Goal: Task Accomplishment & Management: Manage account settings

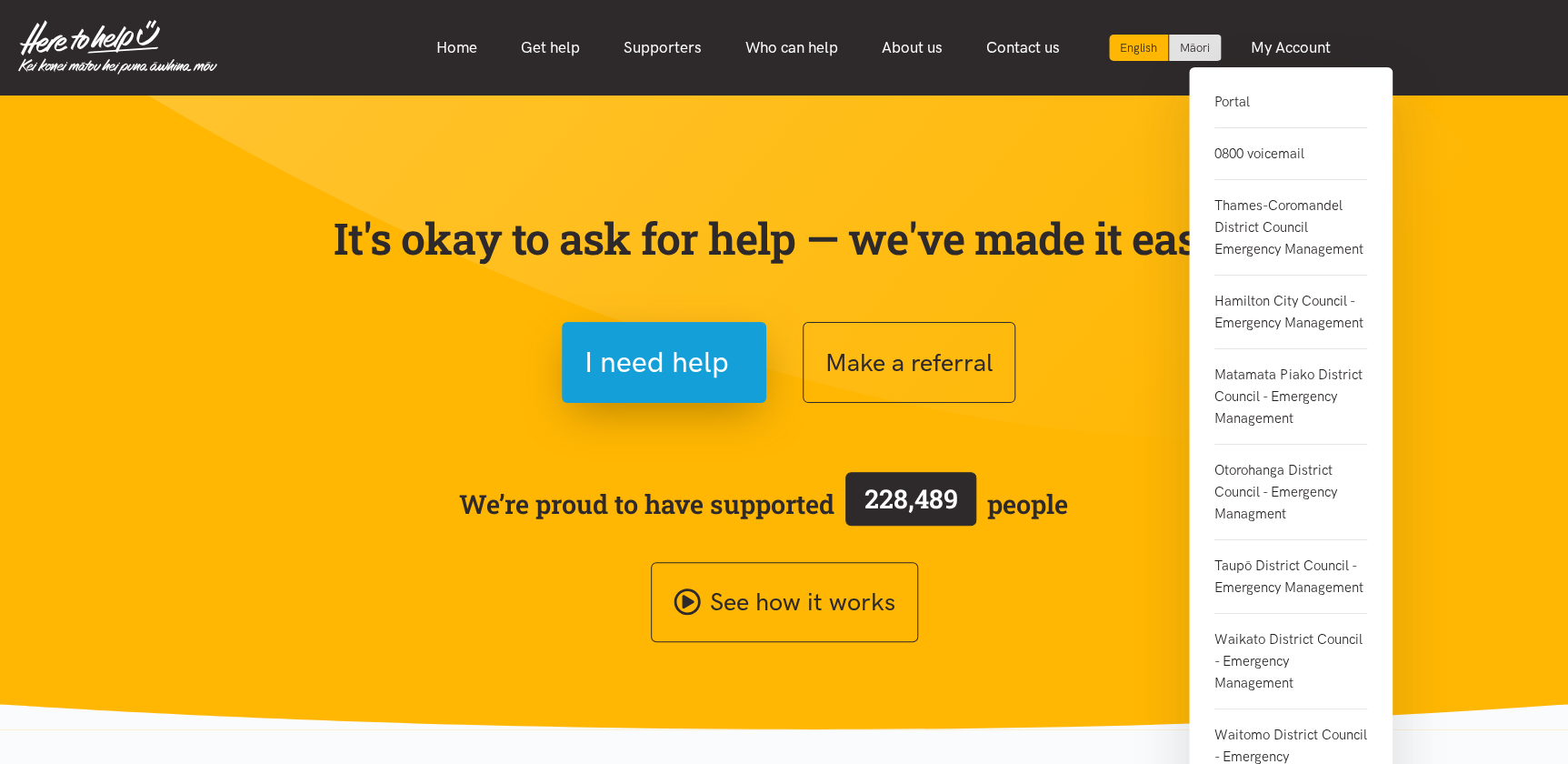
click at [1229, 101] on link "Portal" at bounding box center [1290, 109] width 152 height 37
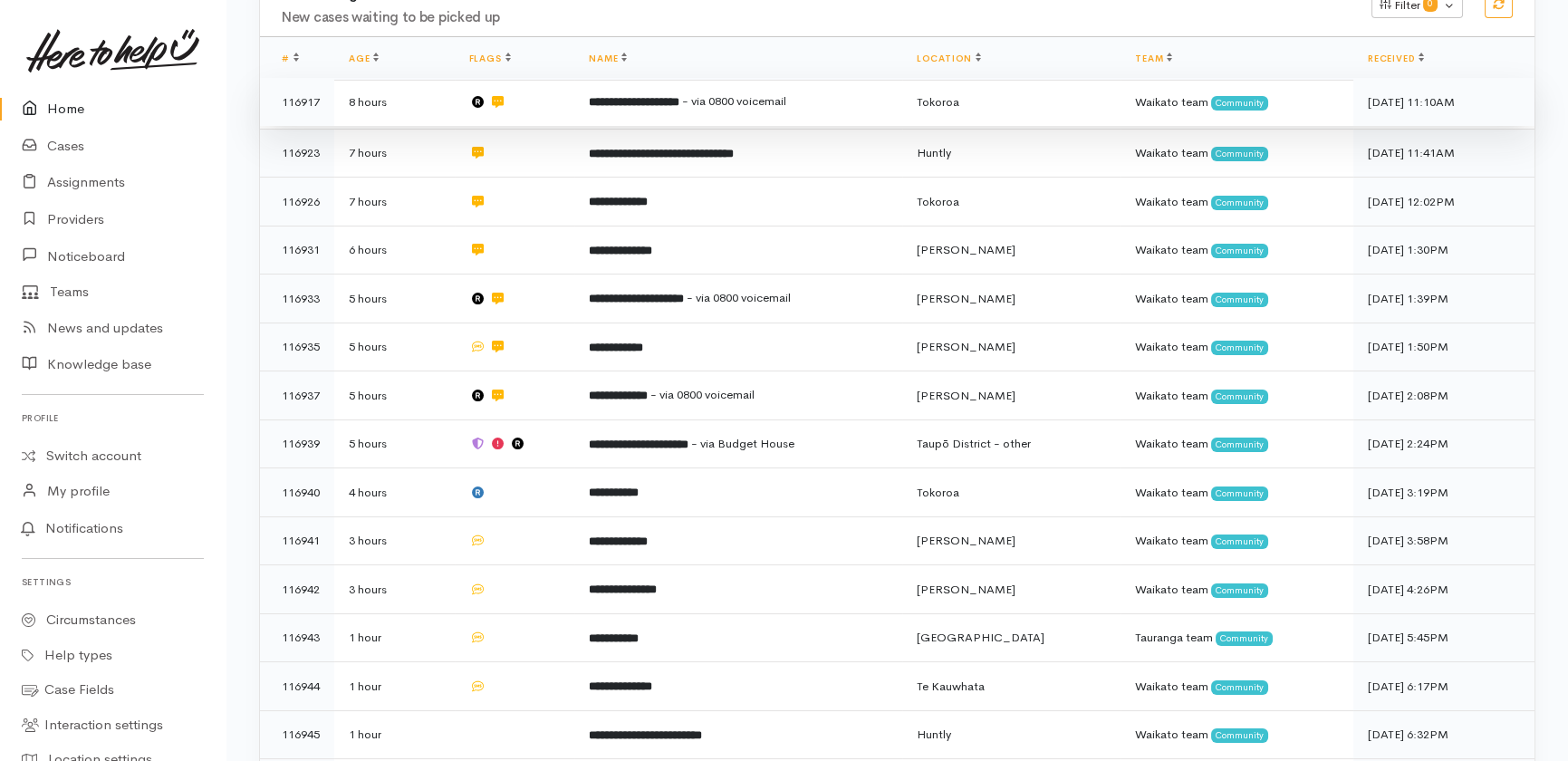
scroll to position [613, 0]
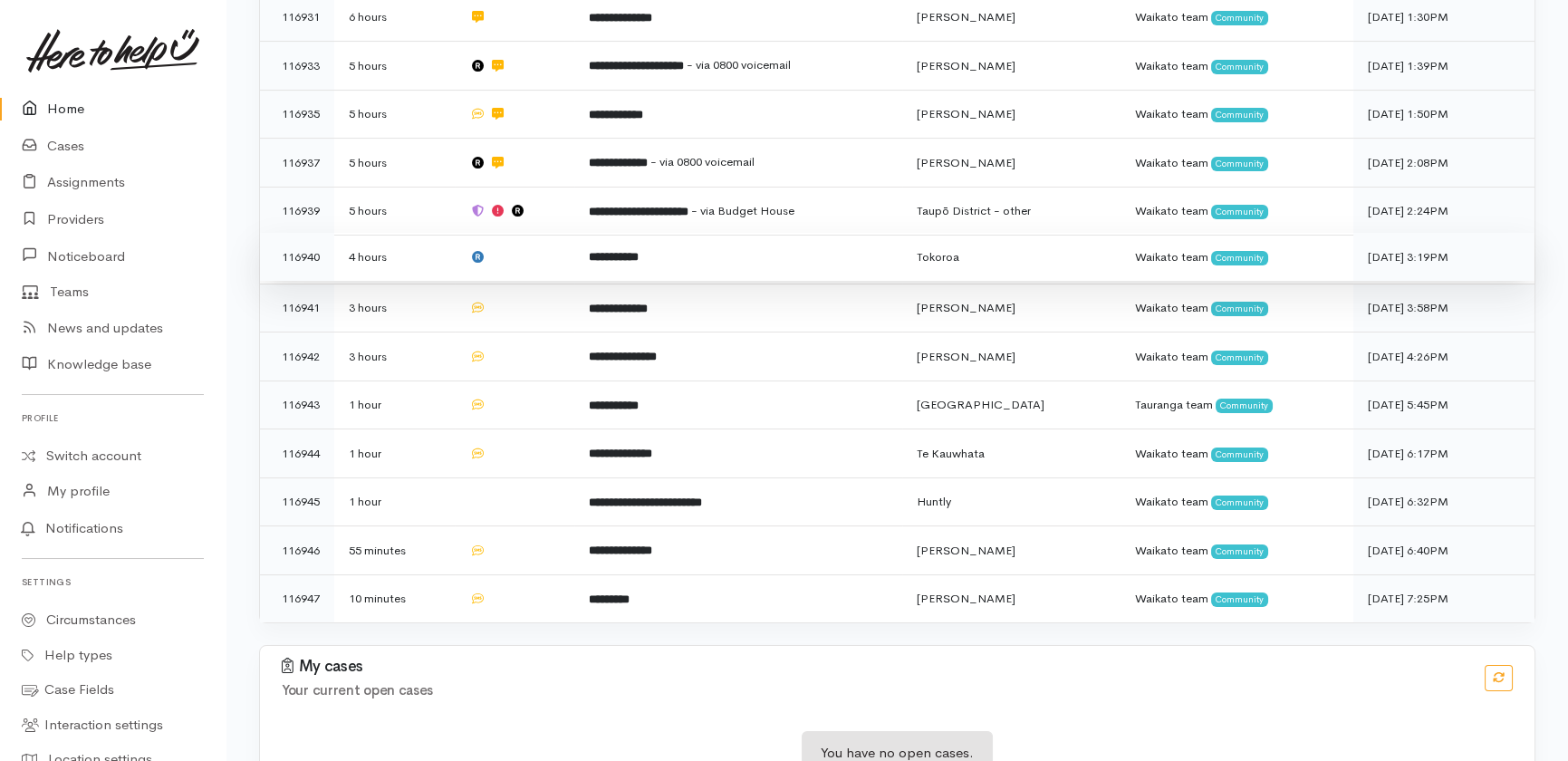
click at [533, 233] on td at bounding box center [514, 257] width 120 height 49
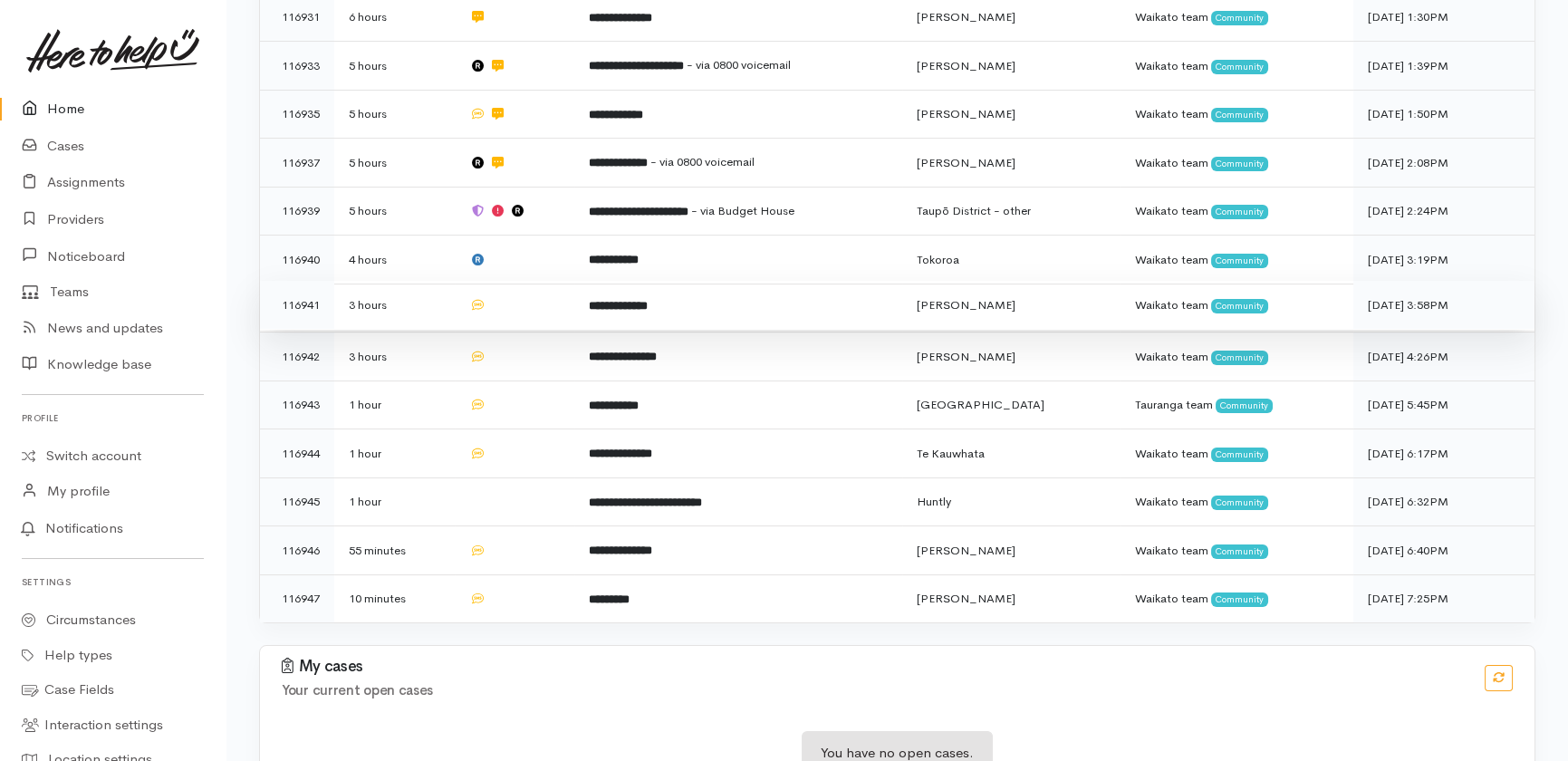
click at [526, 281] on td at bounding box center [514, 305] width 120 height 49
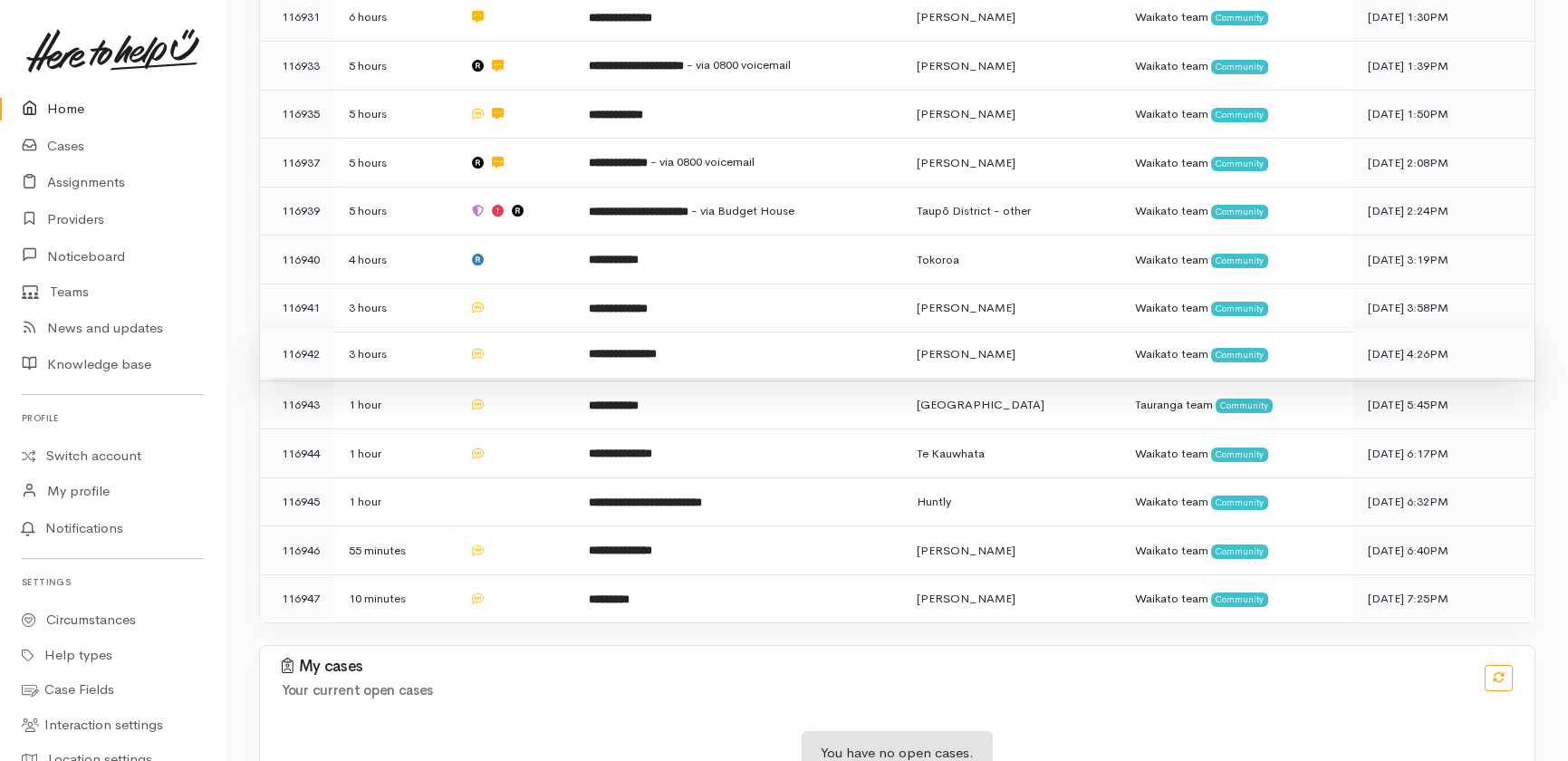
click at [527, 329] on td at bounding box center [514, 353] width 120 height 49
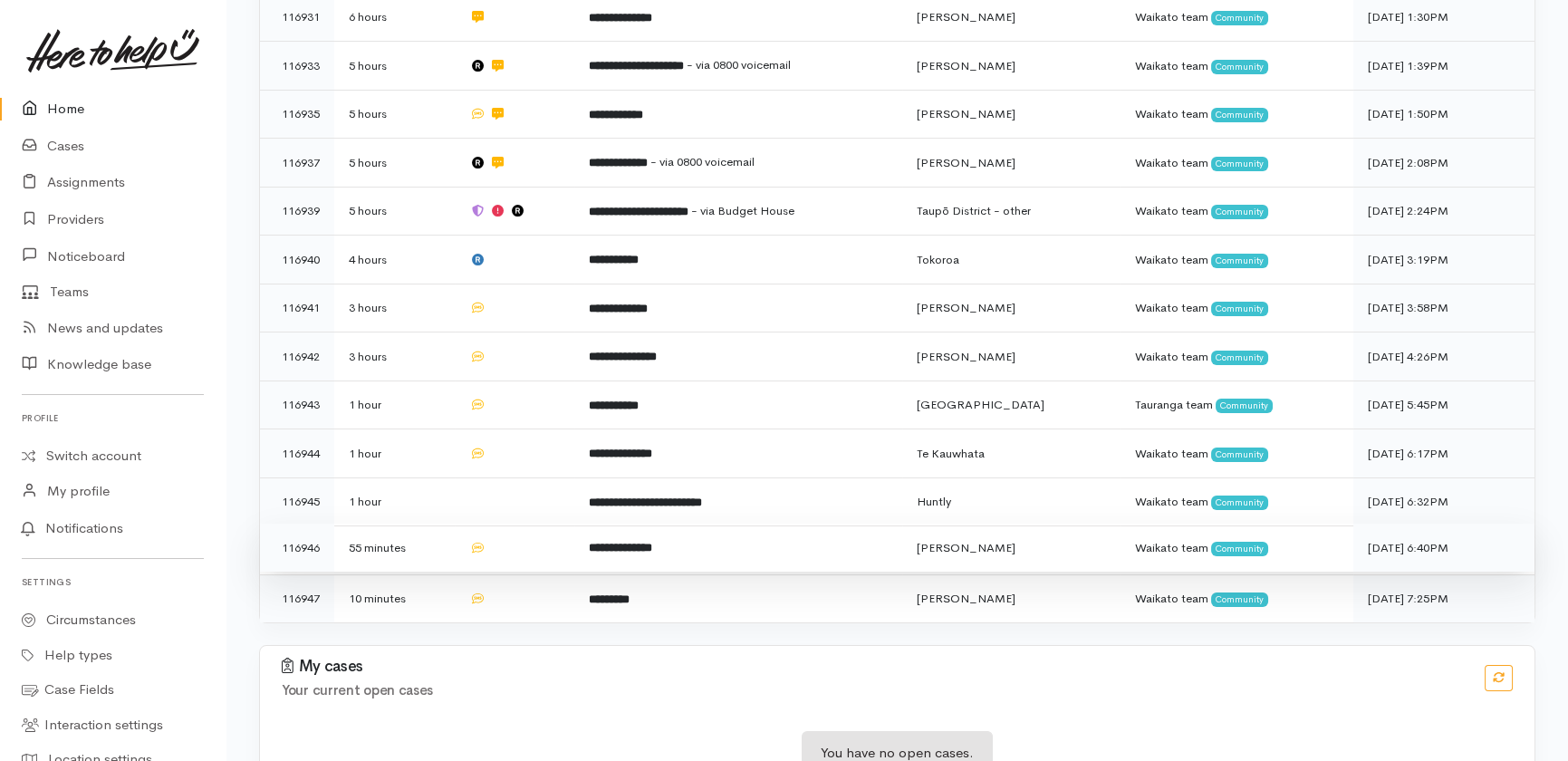
click at [532, 524] on td at bounding box center [514, 548] width 120 height 49
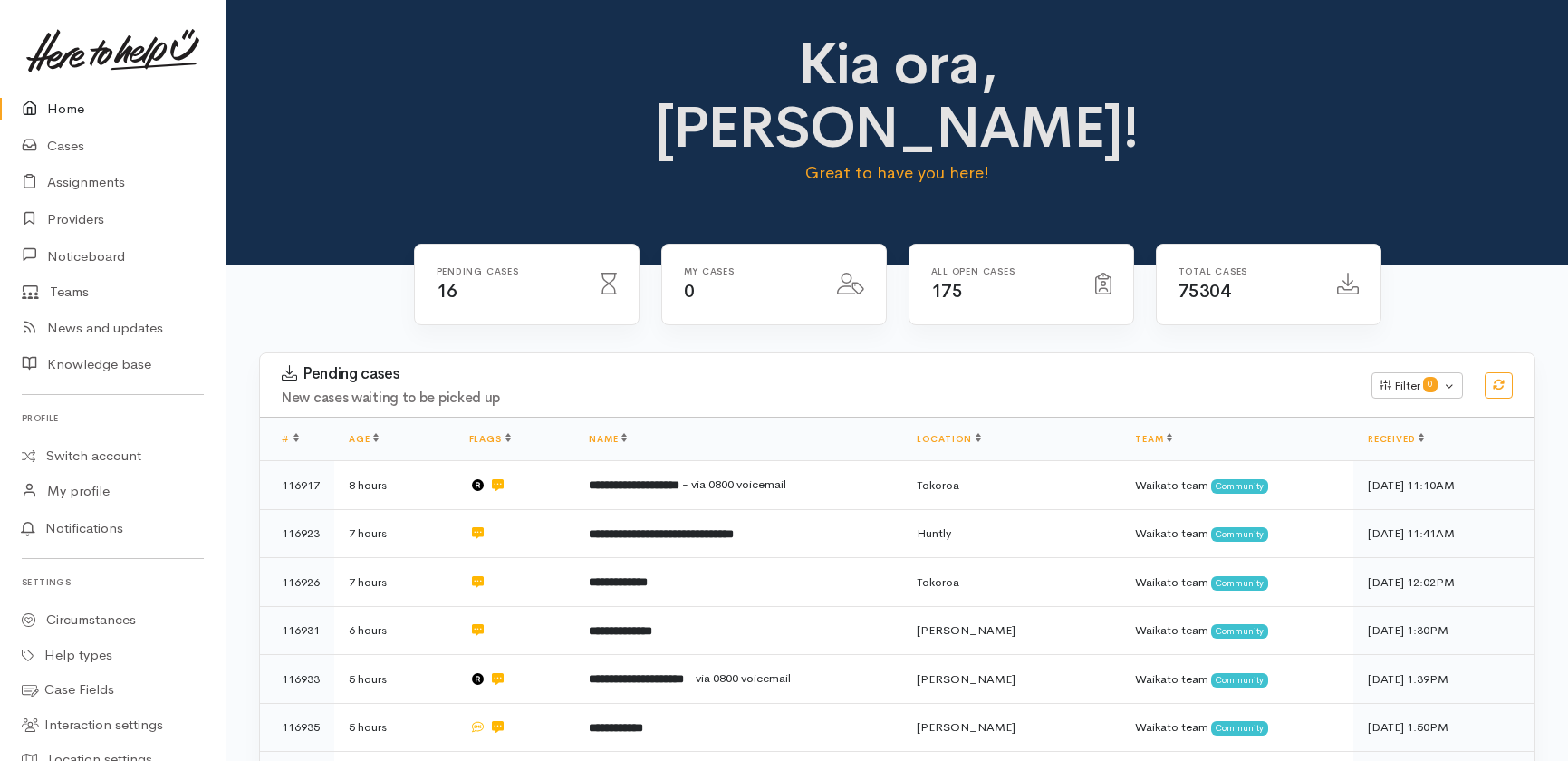
scroll to position [598, 0]
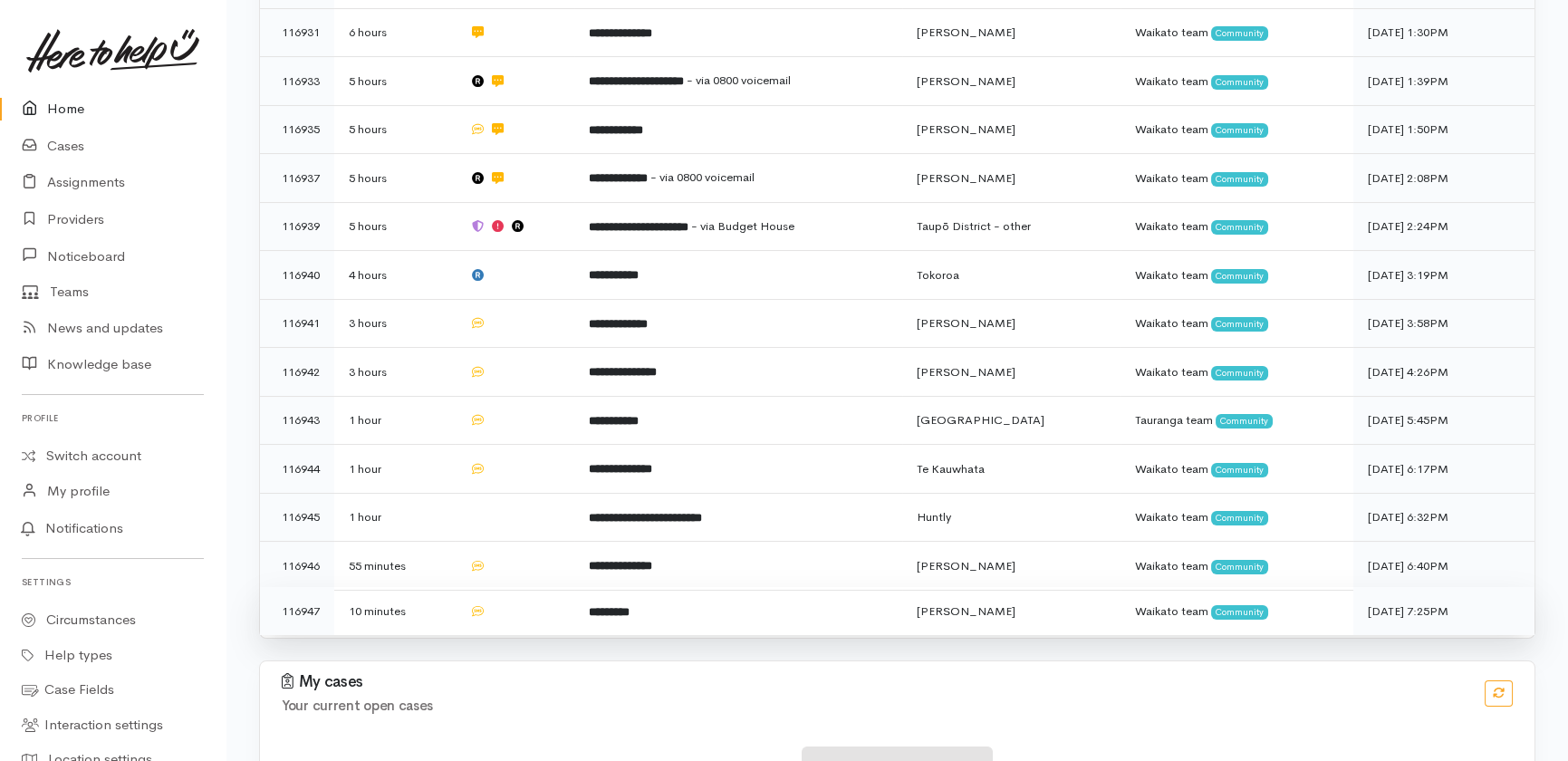
click at [558, 587] on td at bounding box center [514, 611] width 120 height 48
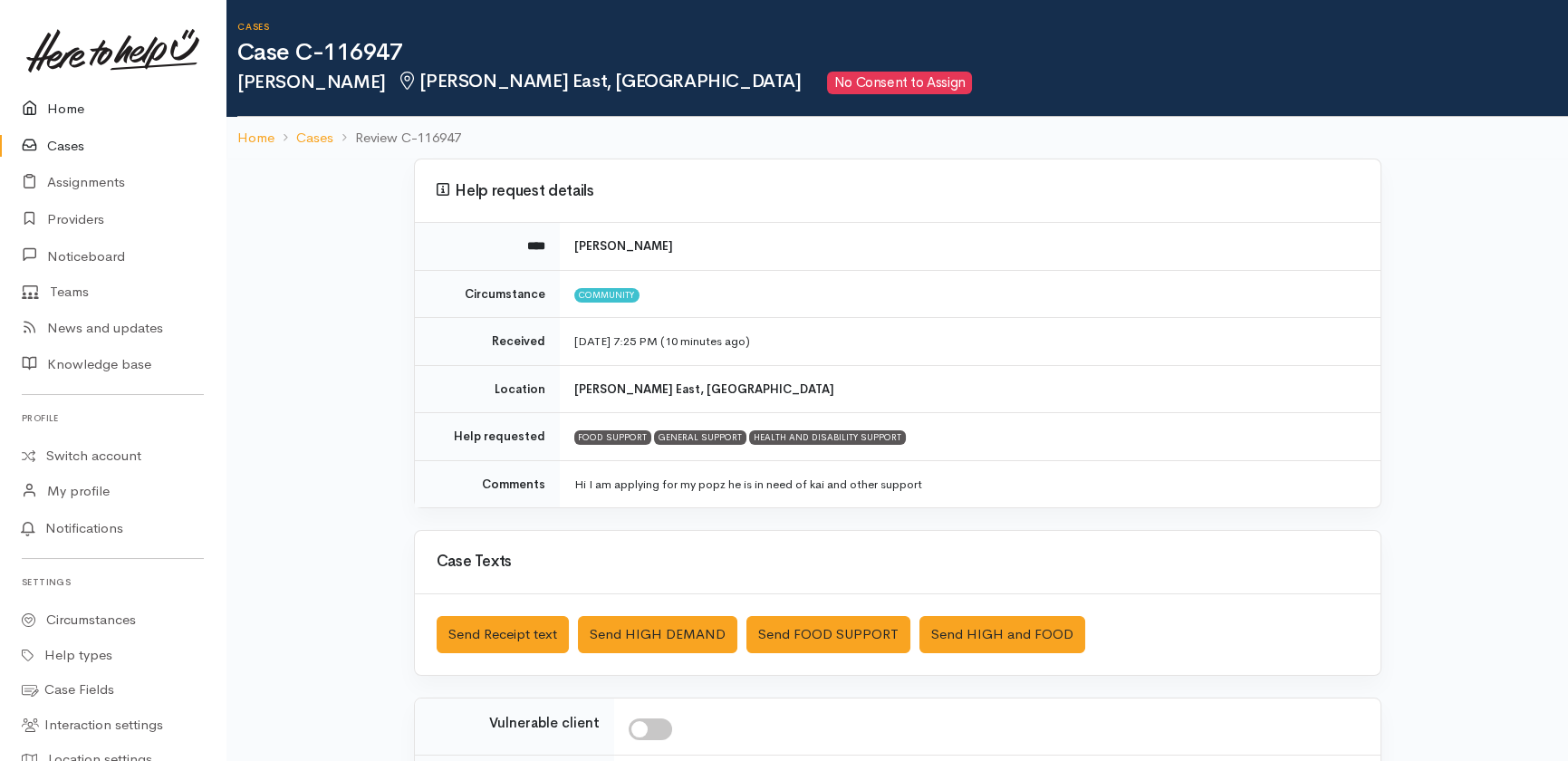
click at [78, 104] on link "Home" at bounding box center [112, 108] width 225 height 37
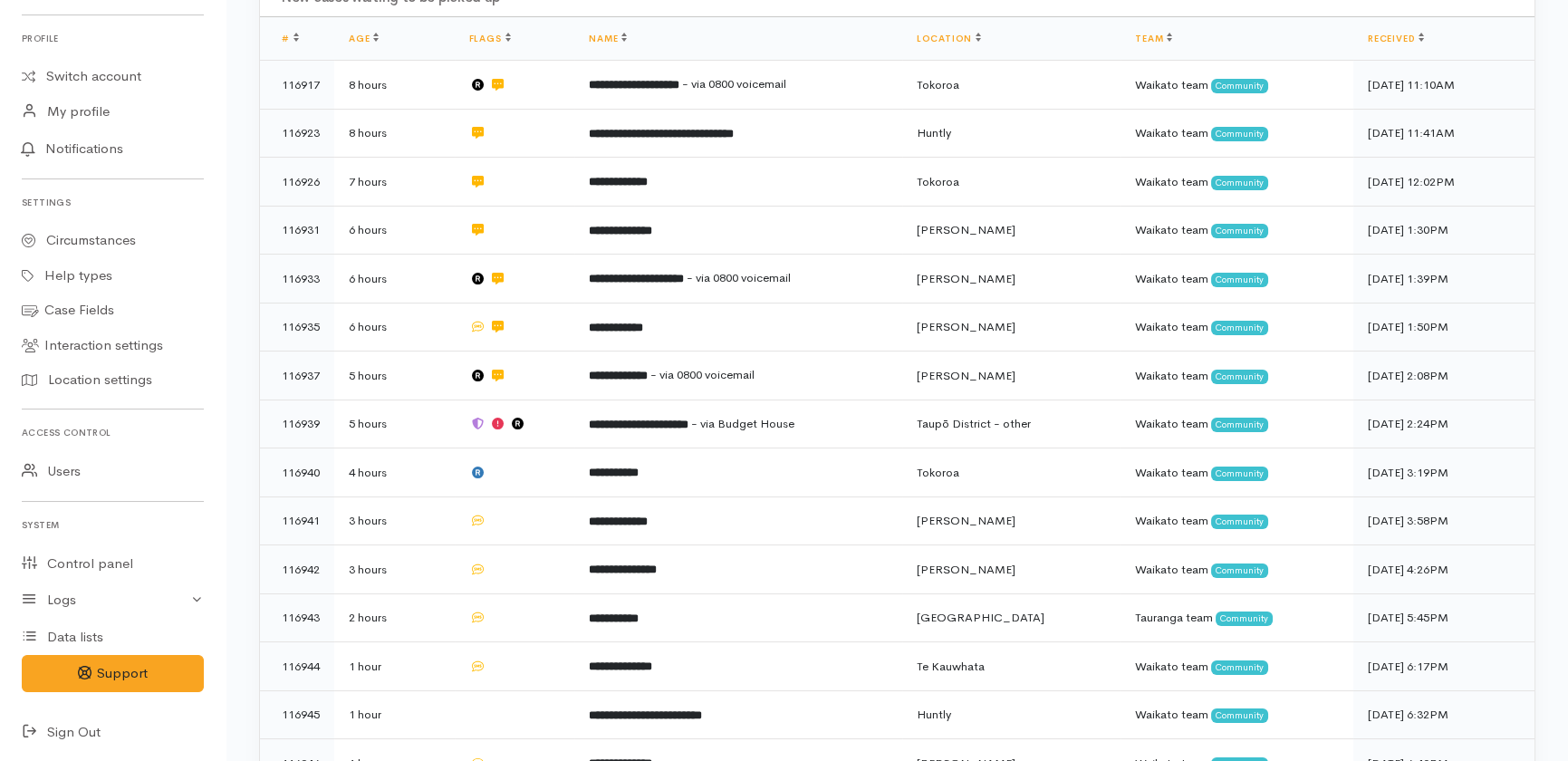
scroll to position [613, 0]
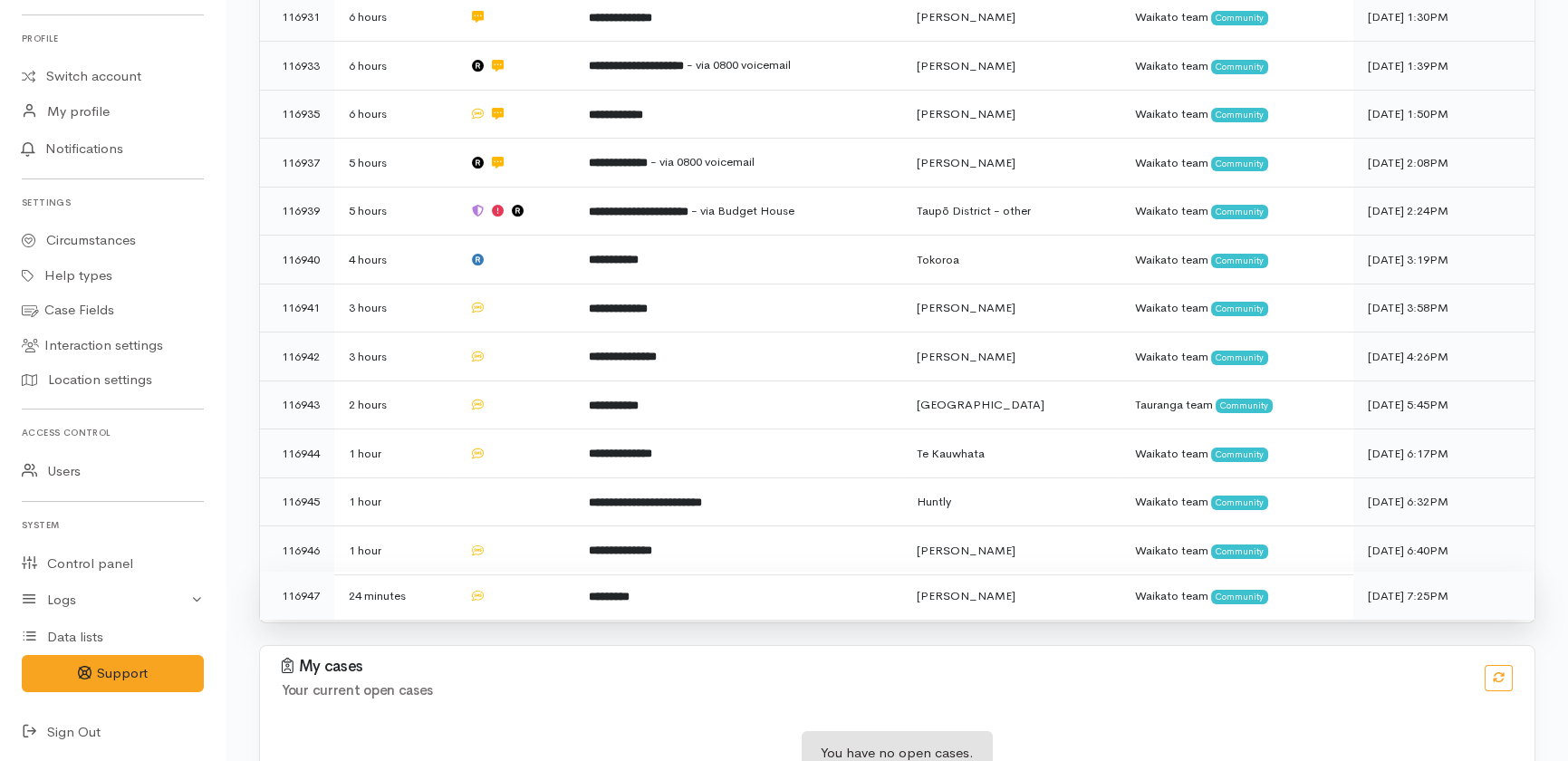
click at [731, 571] on td "*********" at bounding box center [738, 595] width 328 height 48
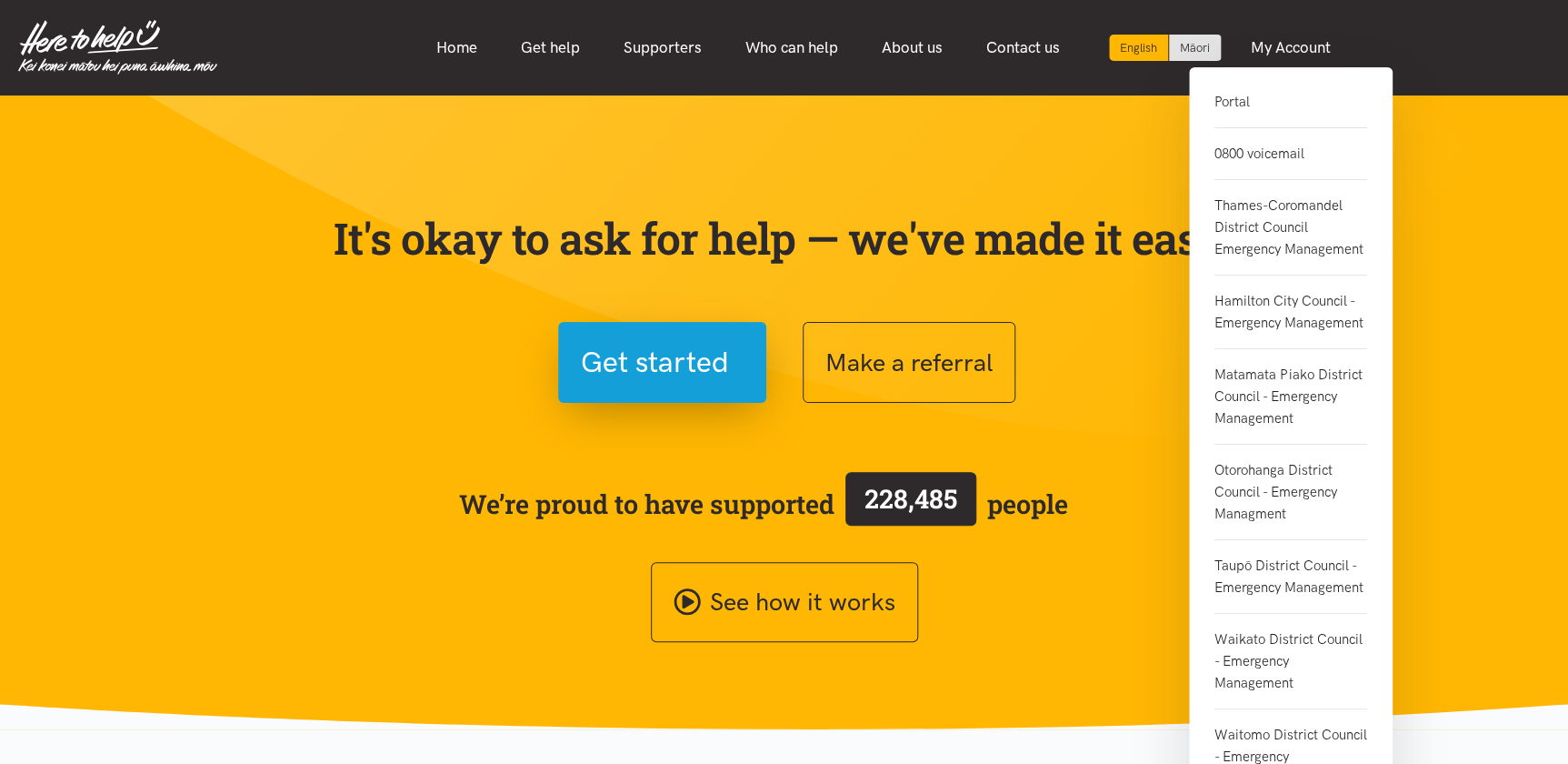
click at [1243, 103] on link "Portal" at bounding box center [1290, 109] width 152 height 37
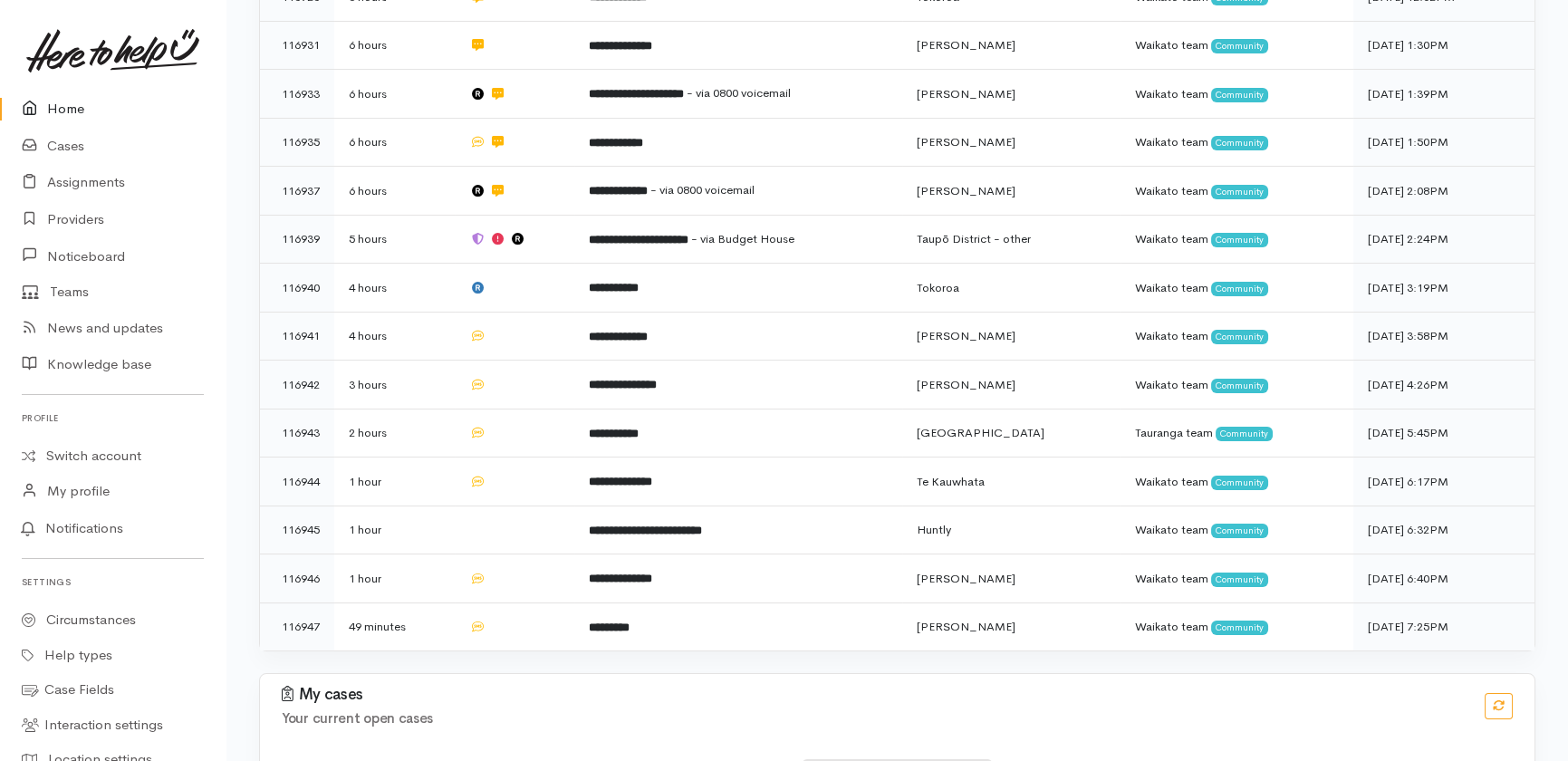
scroll to position [613, 0]
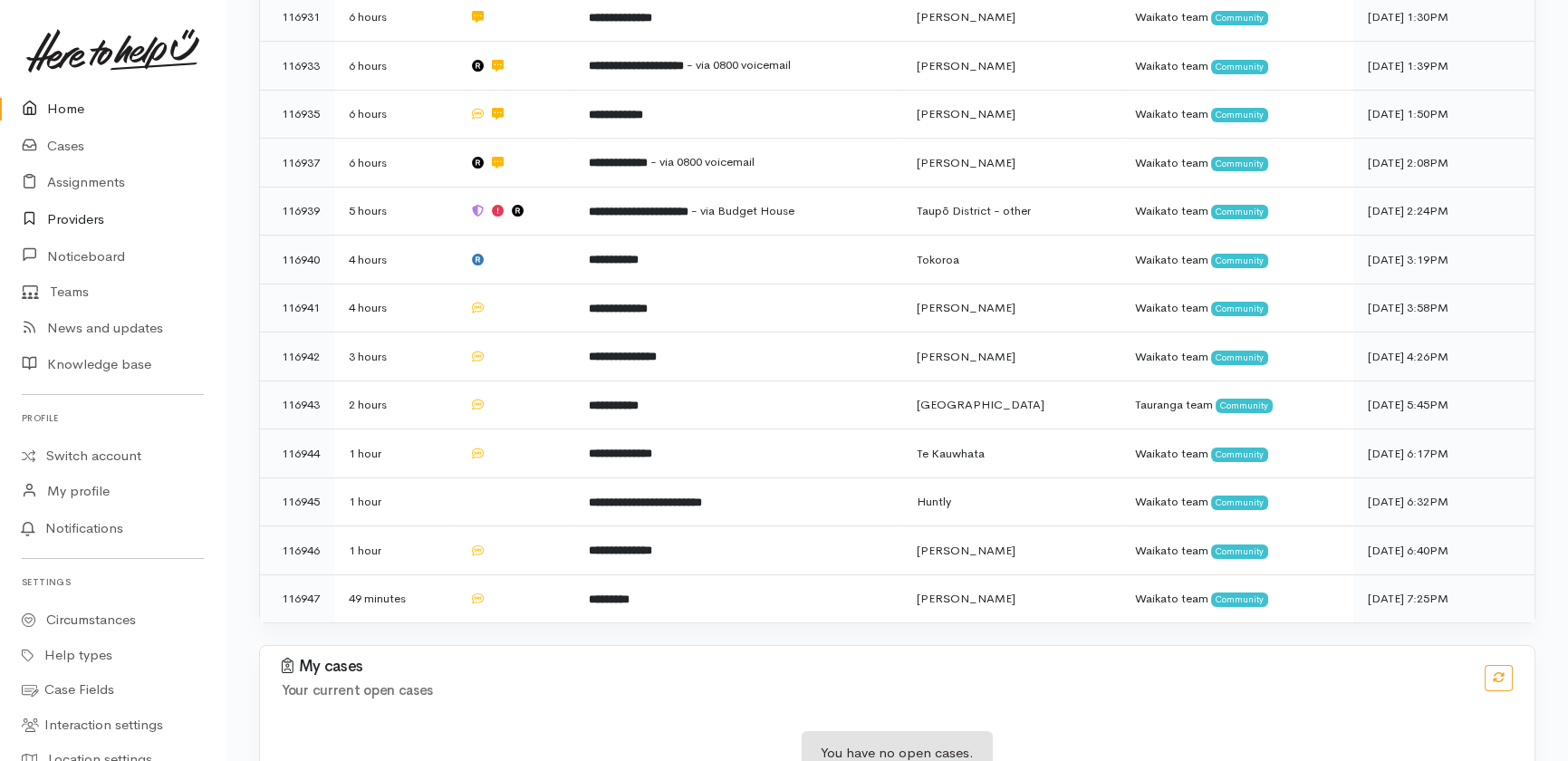
click at [84, 217] on link "Providers" at bounding box center [112, 219] width 225 height 37
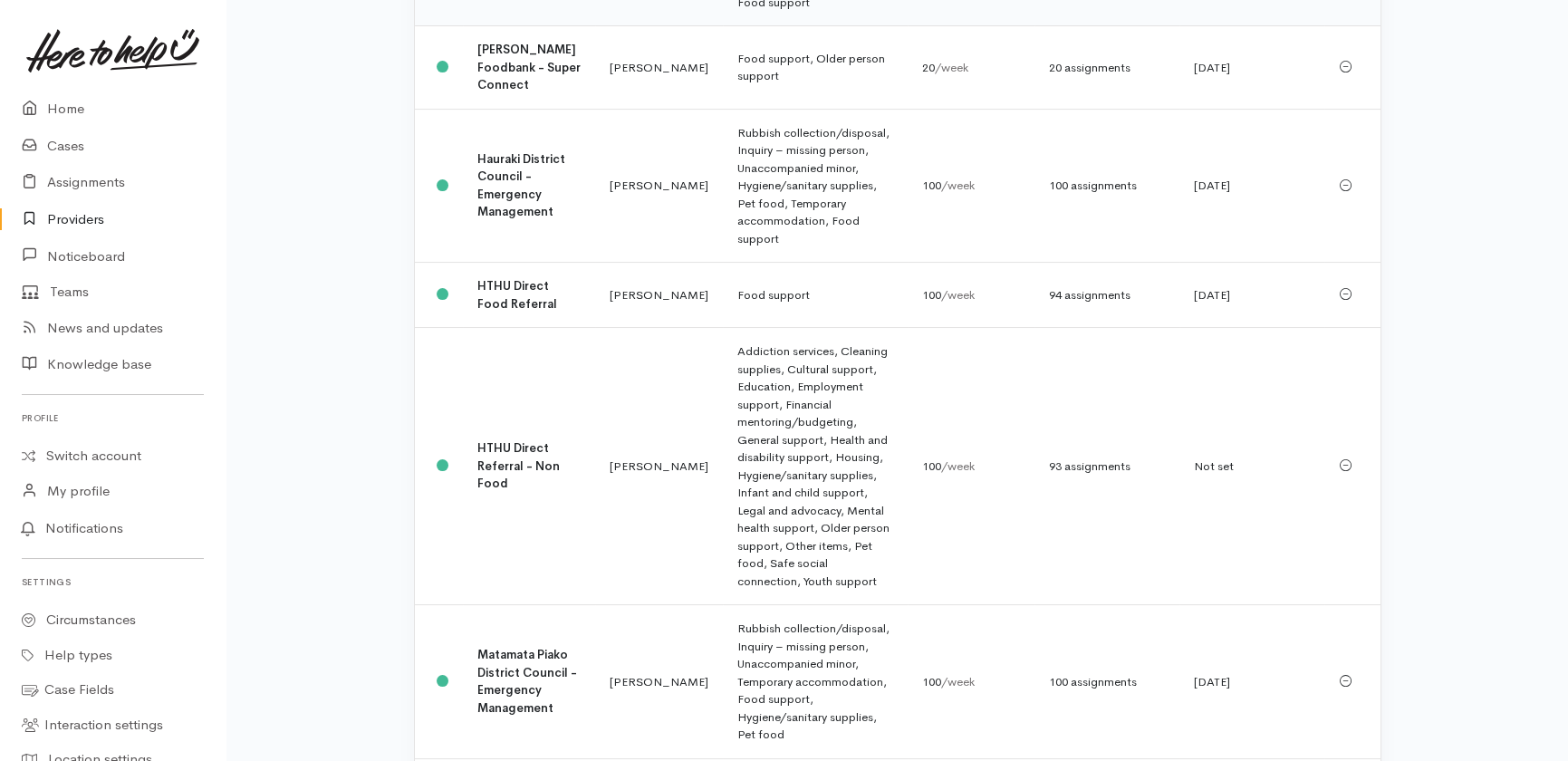
scroll to position [551, 0]
click at [506, 72] on b "[PERSON_NAME] Foodbank - Super Connect" at bounding box center [529, 67] width 103 height 51
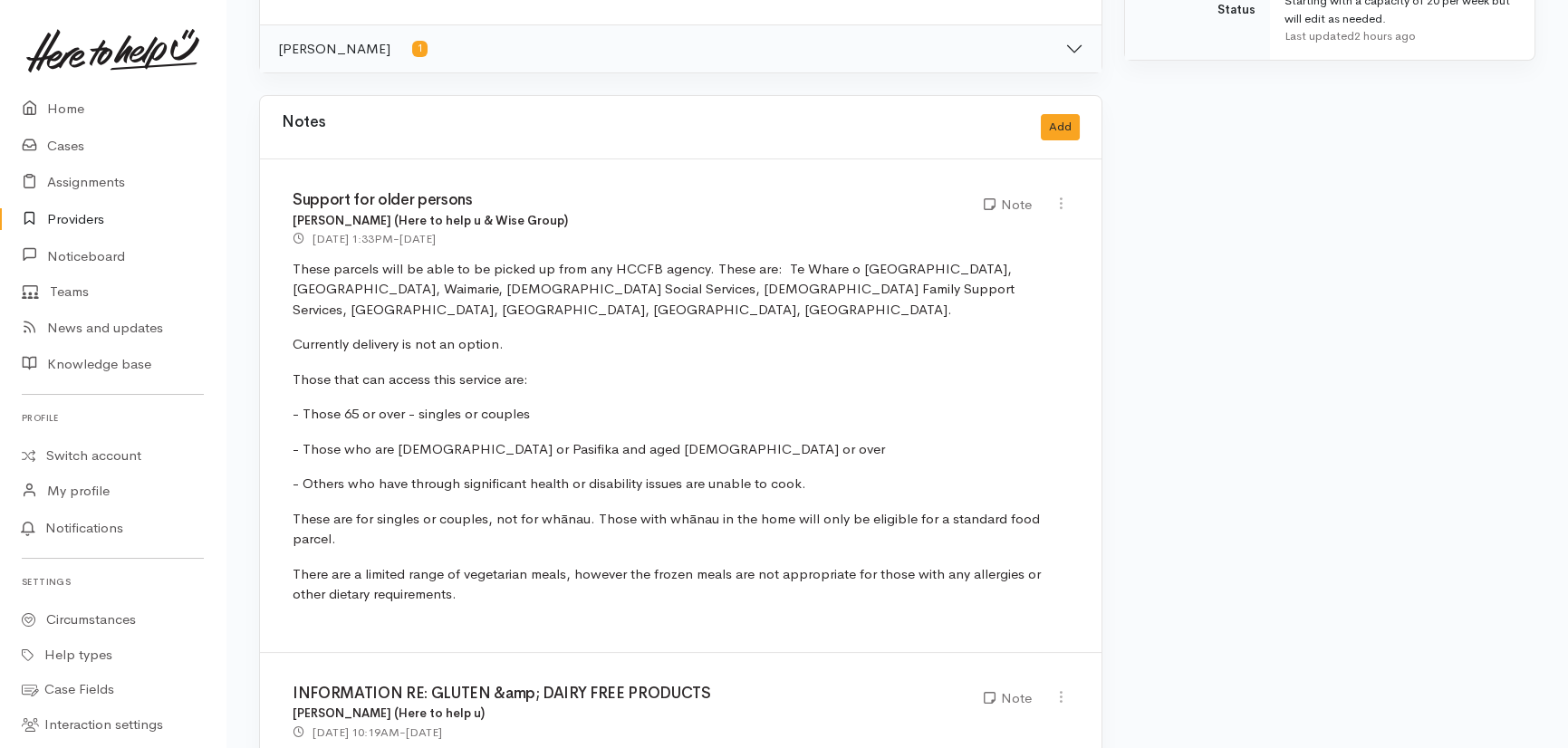
scroll to position [1057, 0]
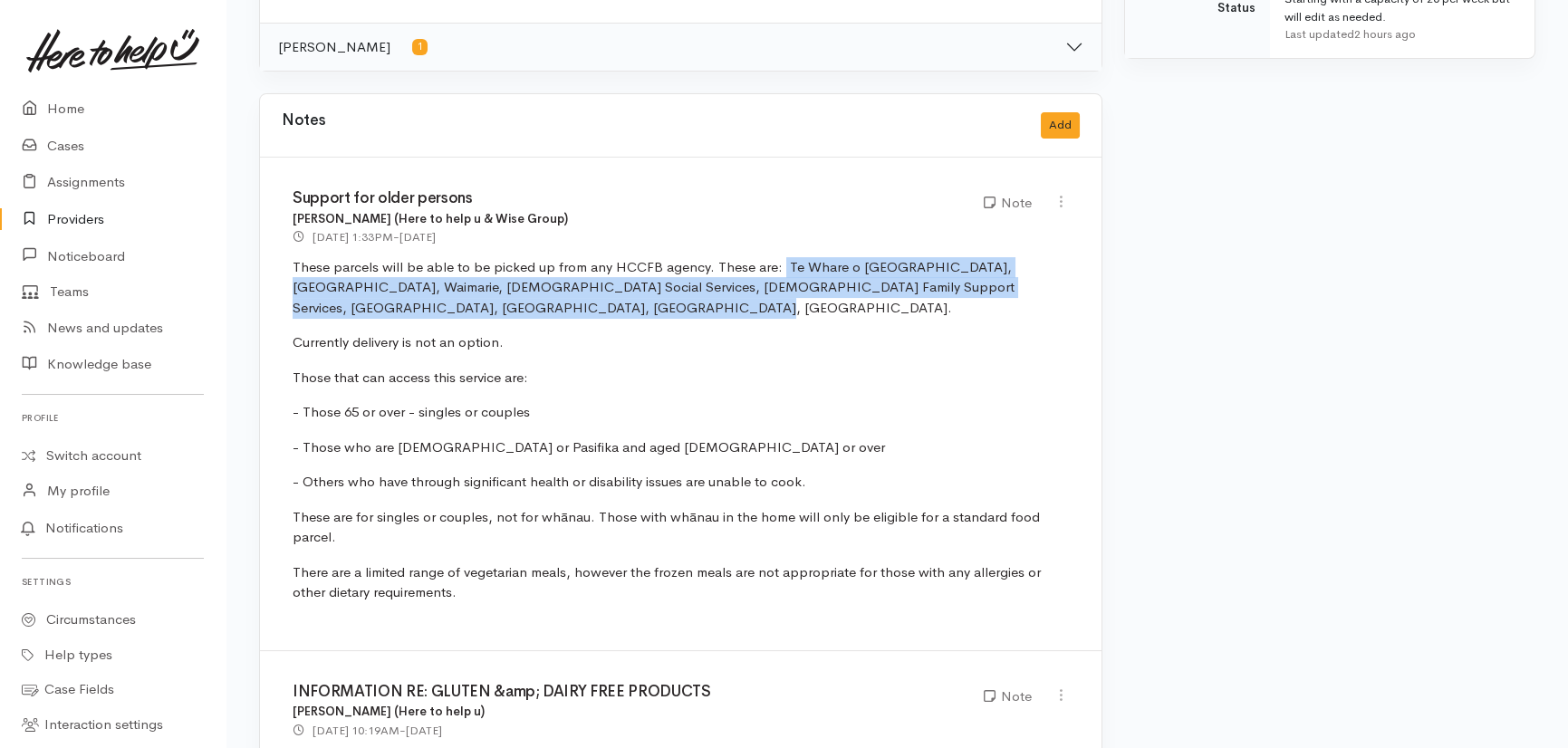
drag, startPoint x: 569, startPoint y: 288, endPoint x: 776, endPoint y: 245, distance: 211.4
click at [776, 257] on p "These parcels will be able to be picked up from any HCCFB agency. These are: Te…" at bounding box center [680, 288] width 777 height 62
copy p "Te Whare o Te Ata, Te Whānau Putahi, Waimarie, Methodist Social Services, Catho…"
click at [77, 216] on link "Providers" at bounding box center [112, 219] width 225 height 37
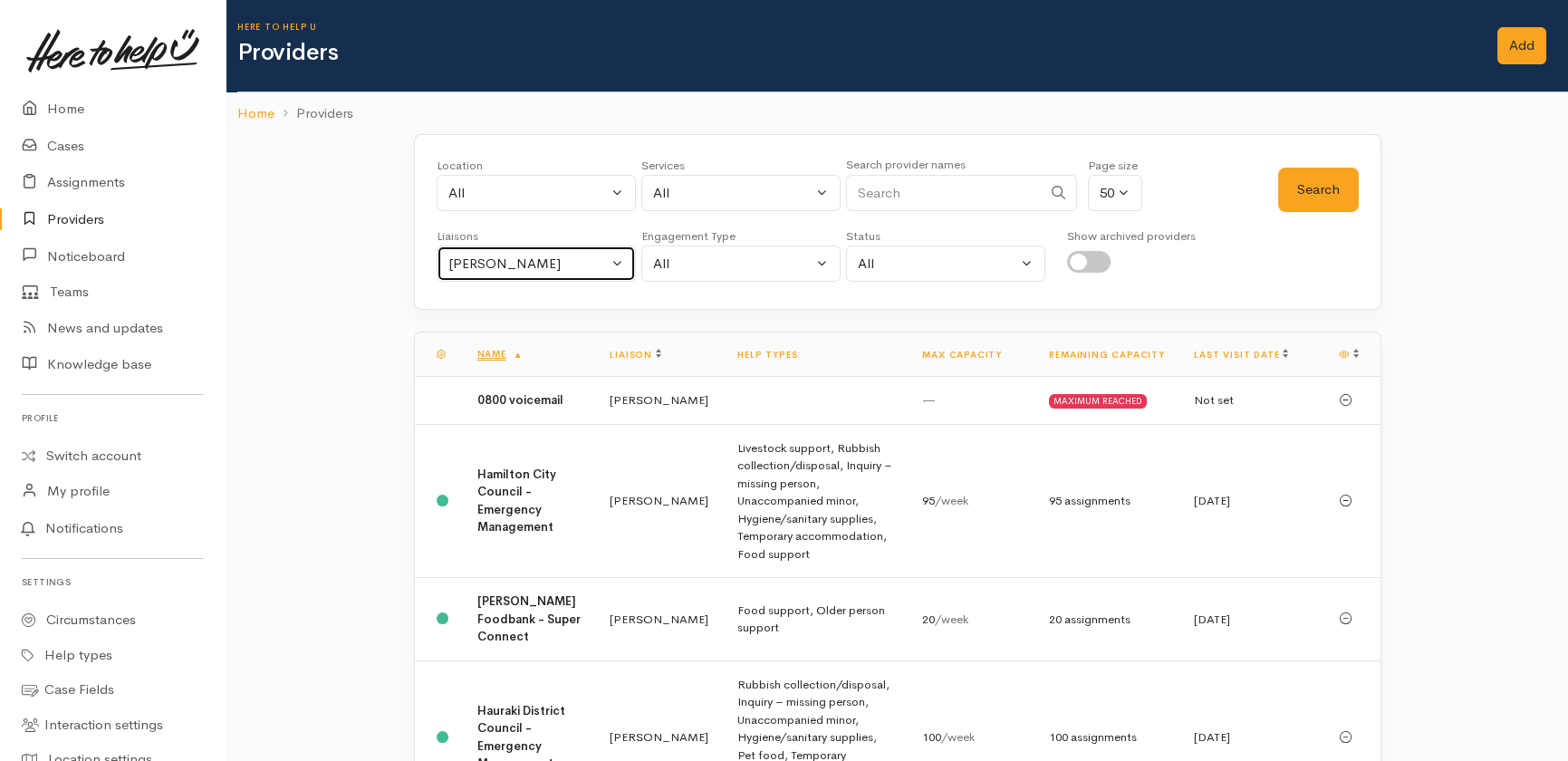
click at [559, 255] on div "Heather Moore" at bounding box center [528, 264] width 160 height 21
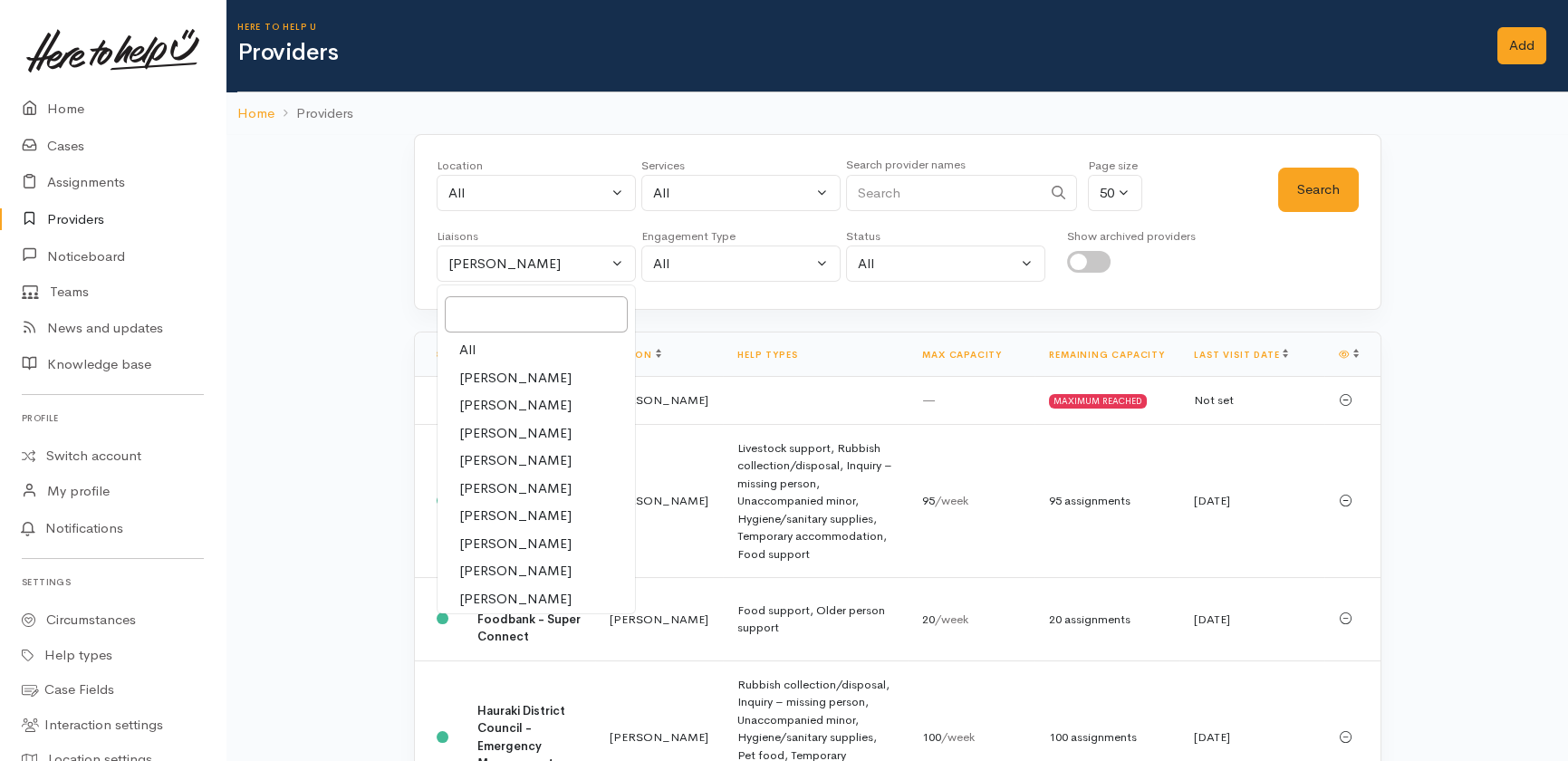
click at [472, 347] on span "All" at bounding box center [467, 349] width 16 height 21
select select "null"
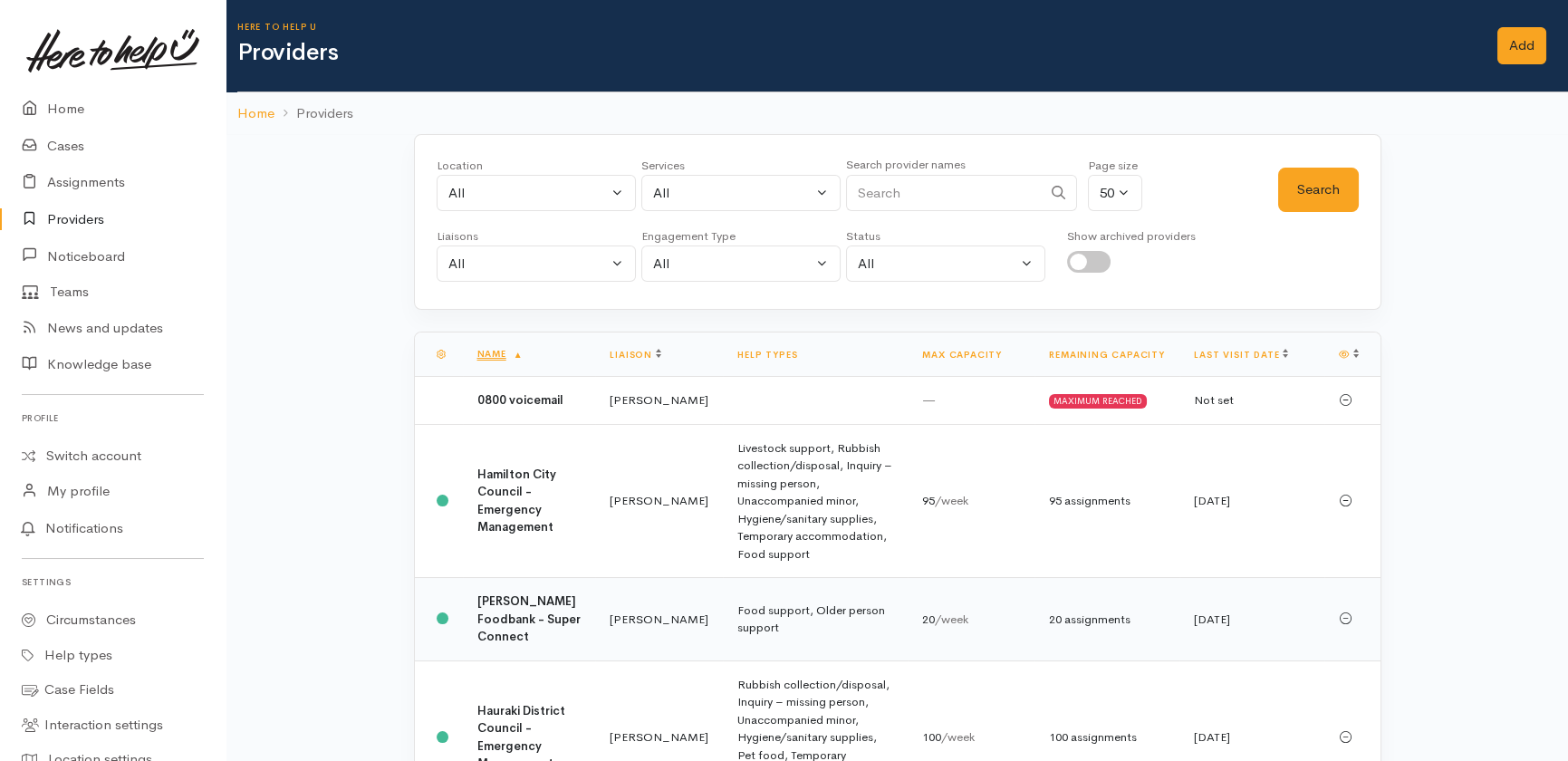
click at [501, 603] on b "[PERSON_NAME] Foodbank - Super Connect" at bounding box center [529, 618] width 103 height 51
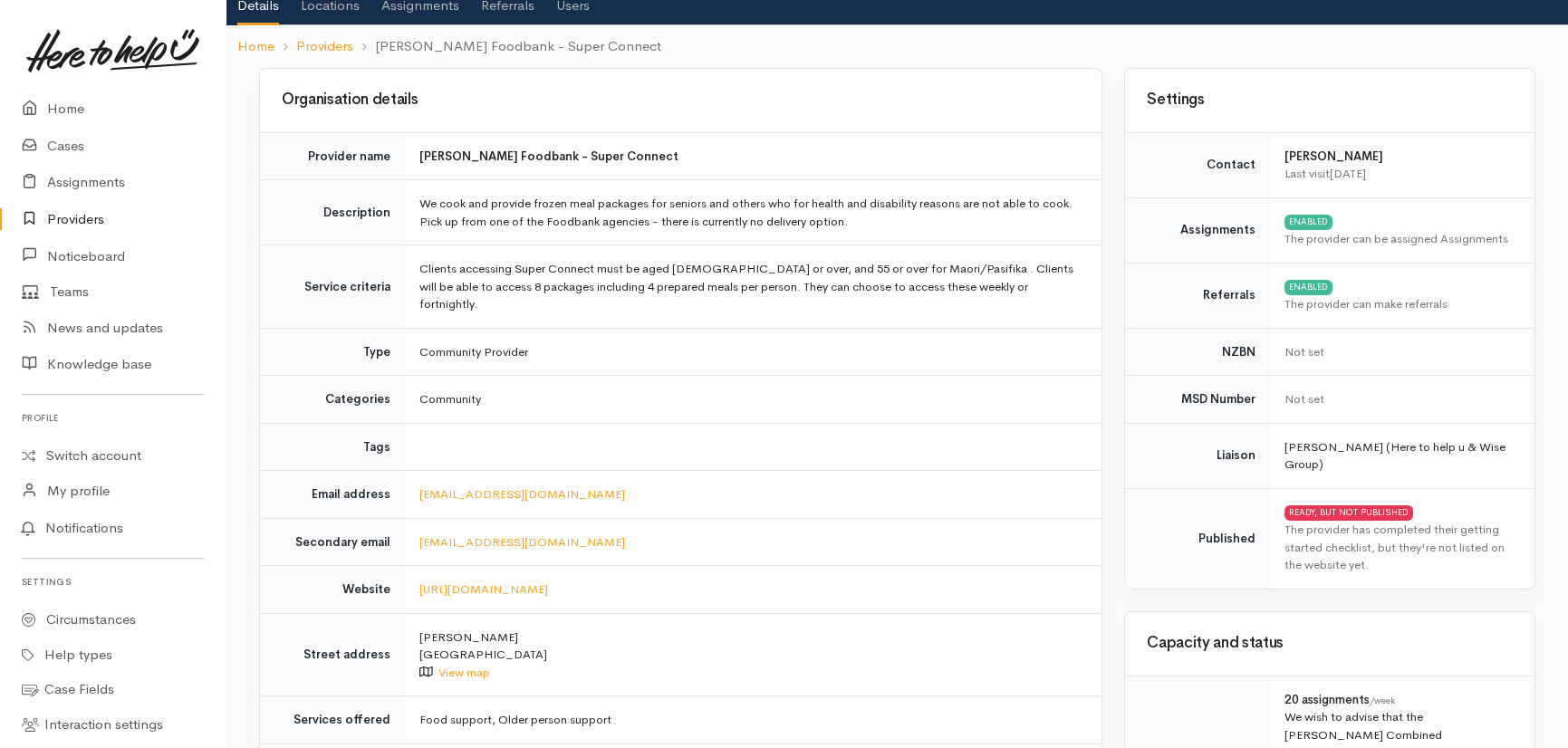
scroll to position [78, 0]
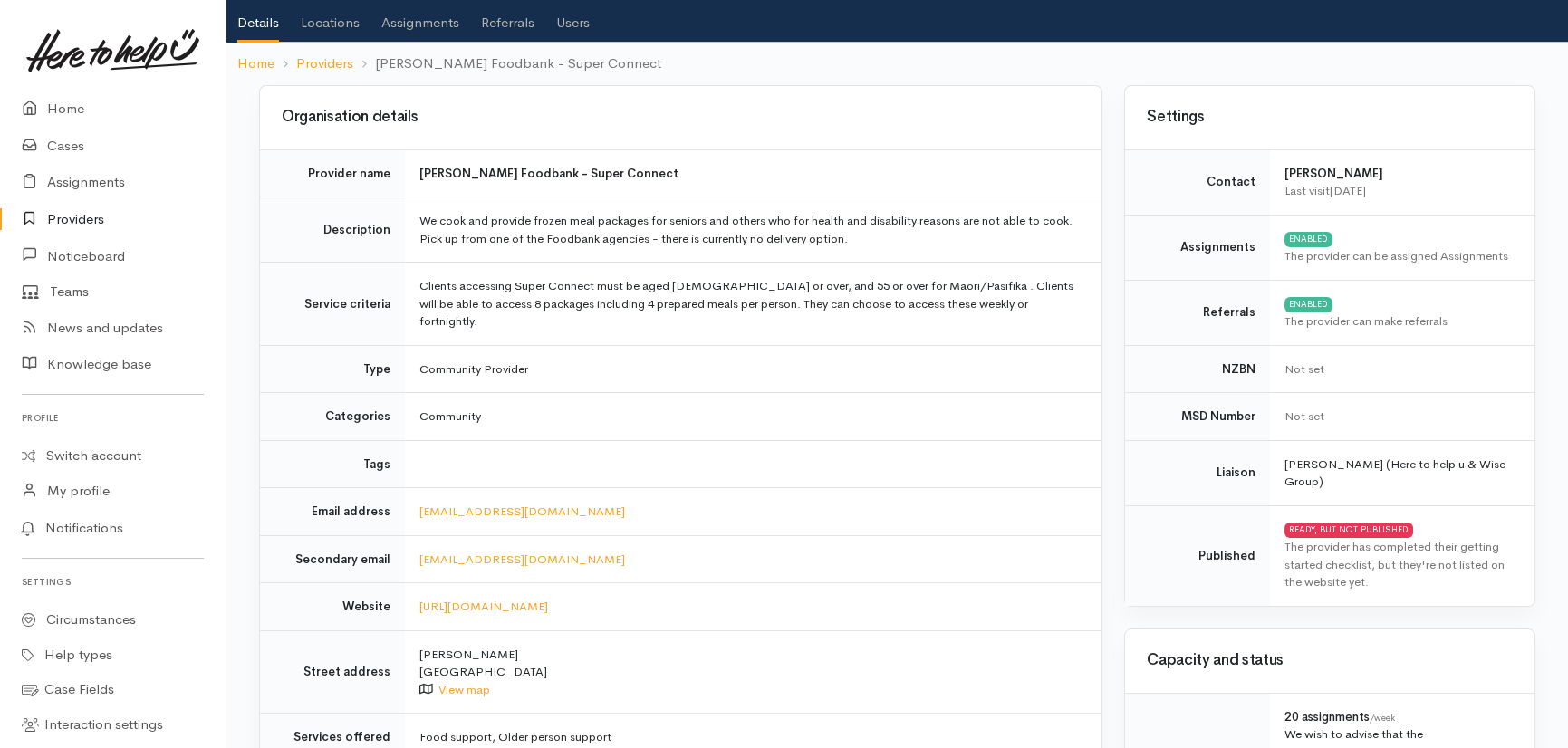
click at [572, 23] on link "Users" at bounding box center [573, 16] width 34 height 51
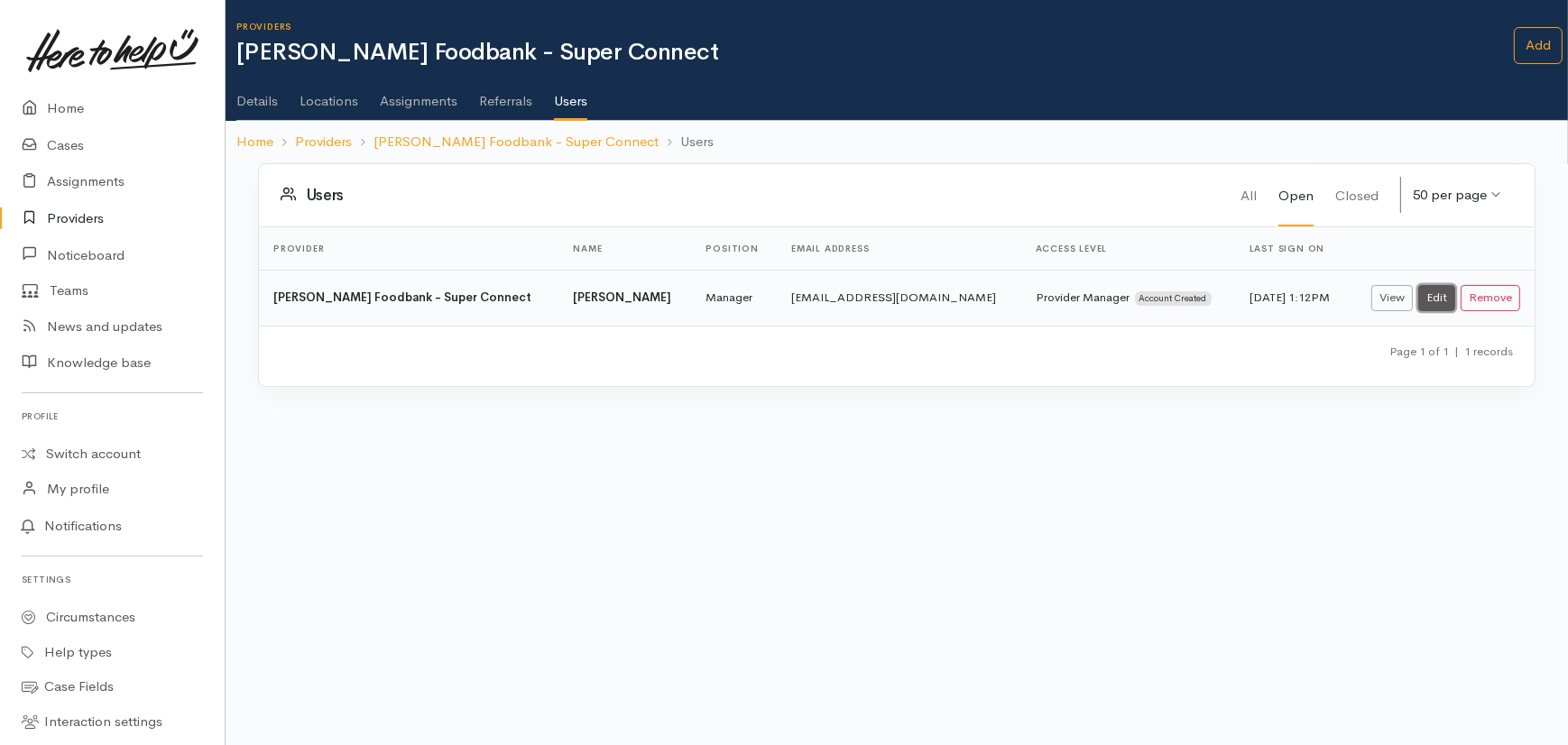
click at [1434, 306] on link "Edit" at bounding box center [1437, 298] width 37 height 26
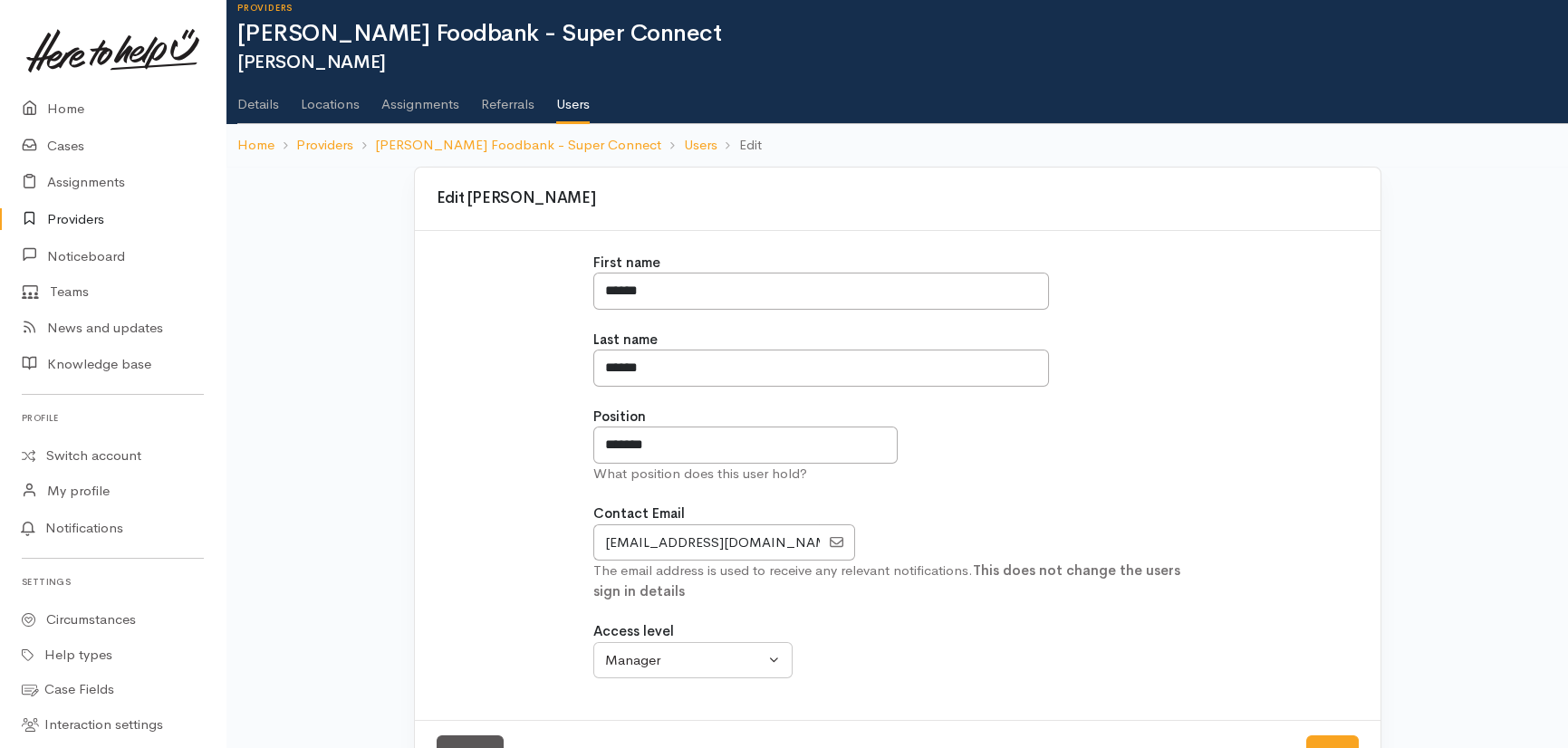
scroll to position [17, 0]
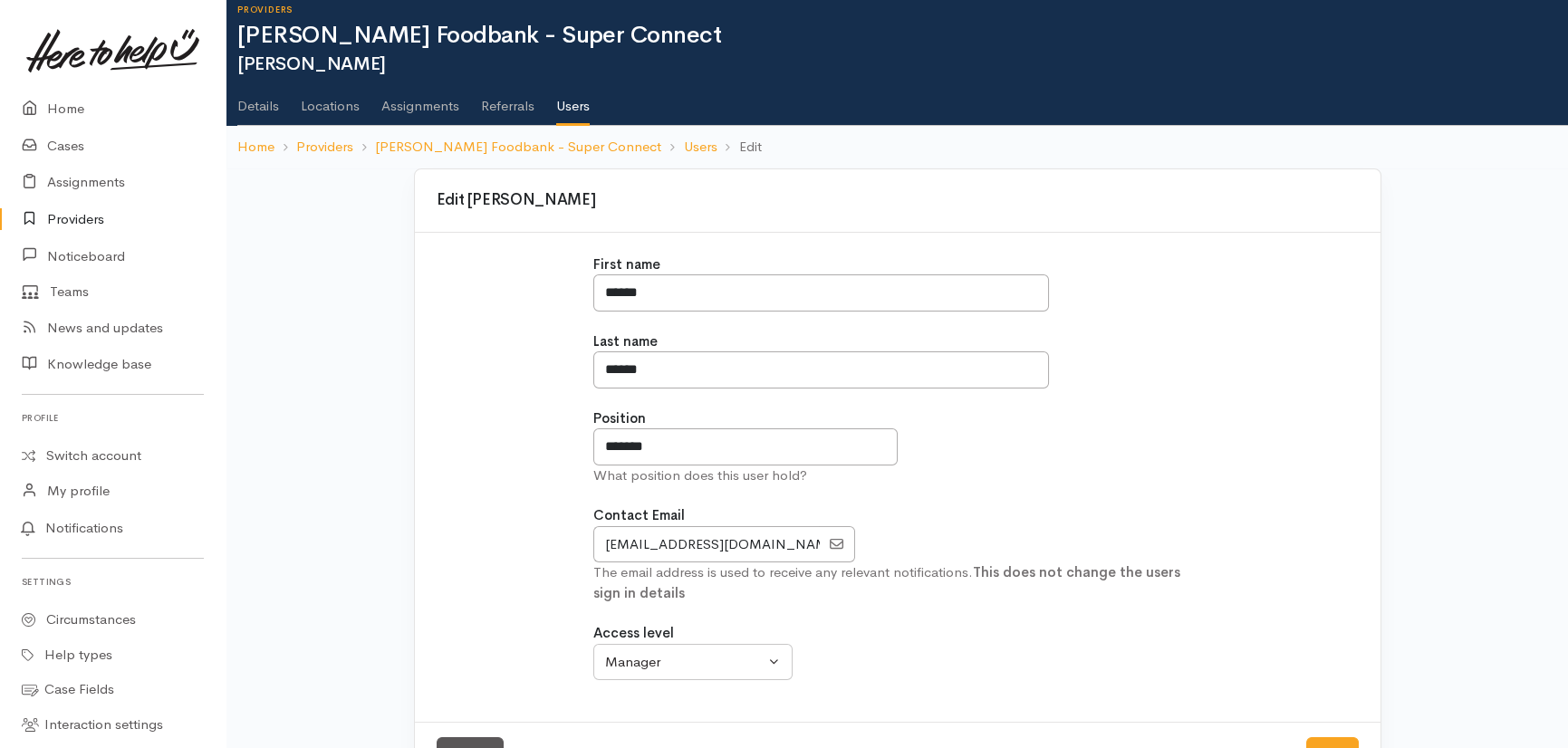
click at [474, 734] on div "Cancel Save" at bounding box center [898, 756] width 966 height 67
click at [474, 740] on link "Cancel" at bounding box center [470, 755] width 67 height 37
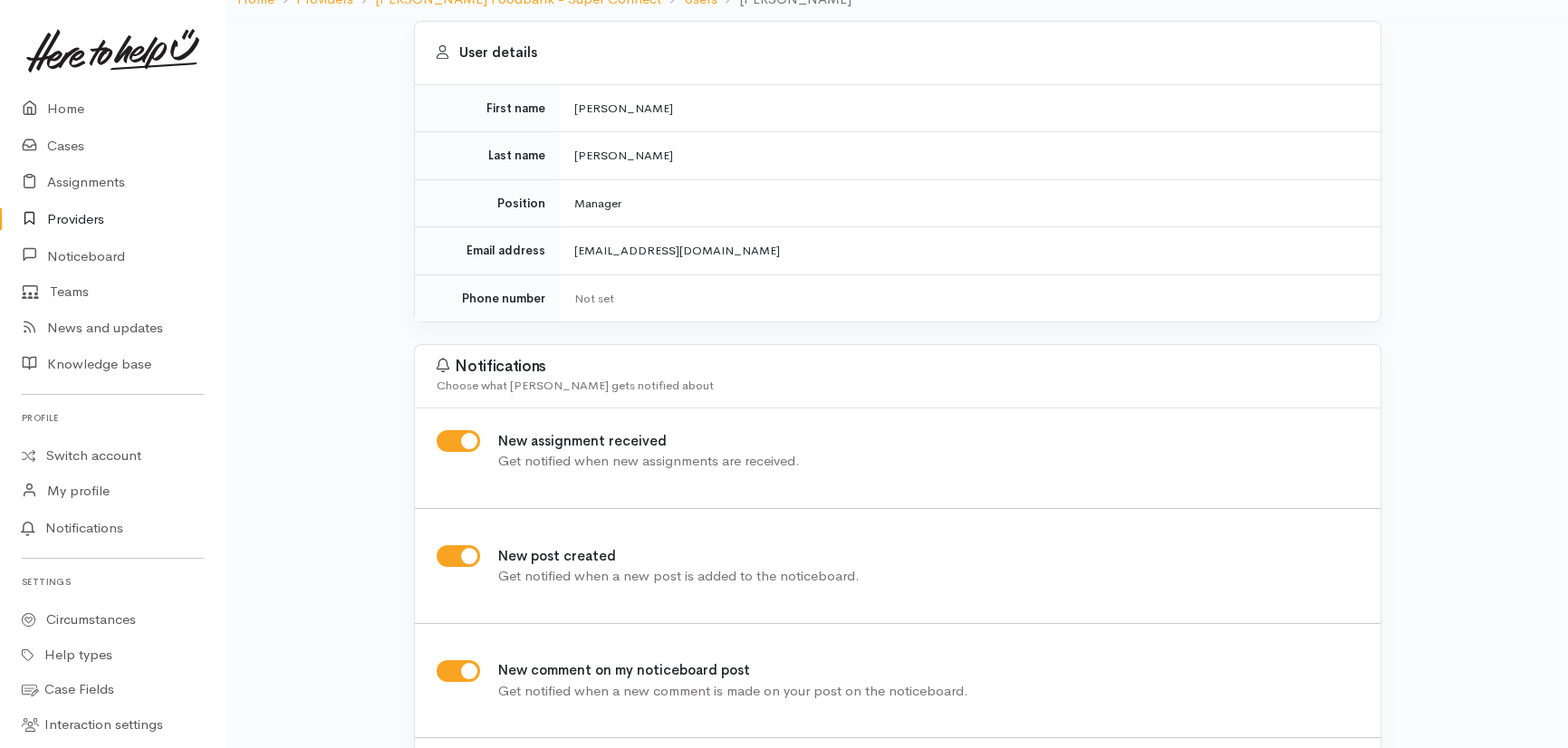
scroll to position [390, 0]
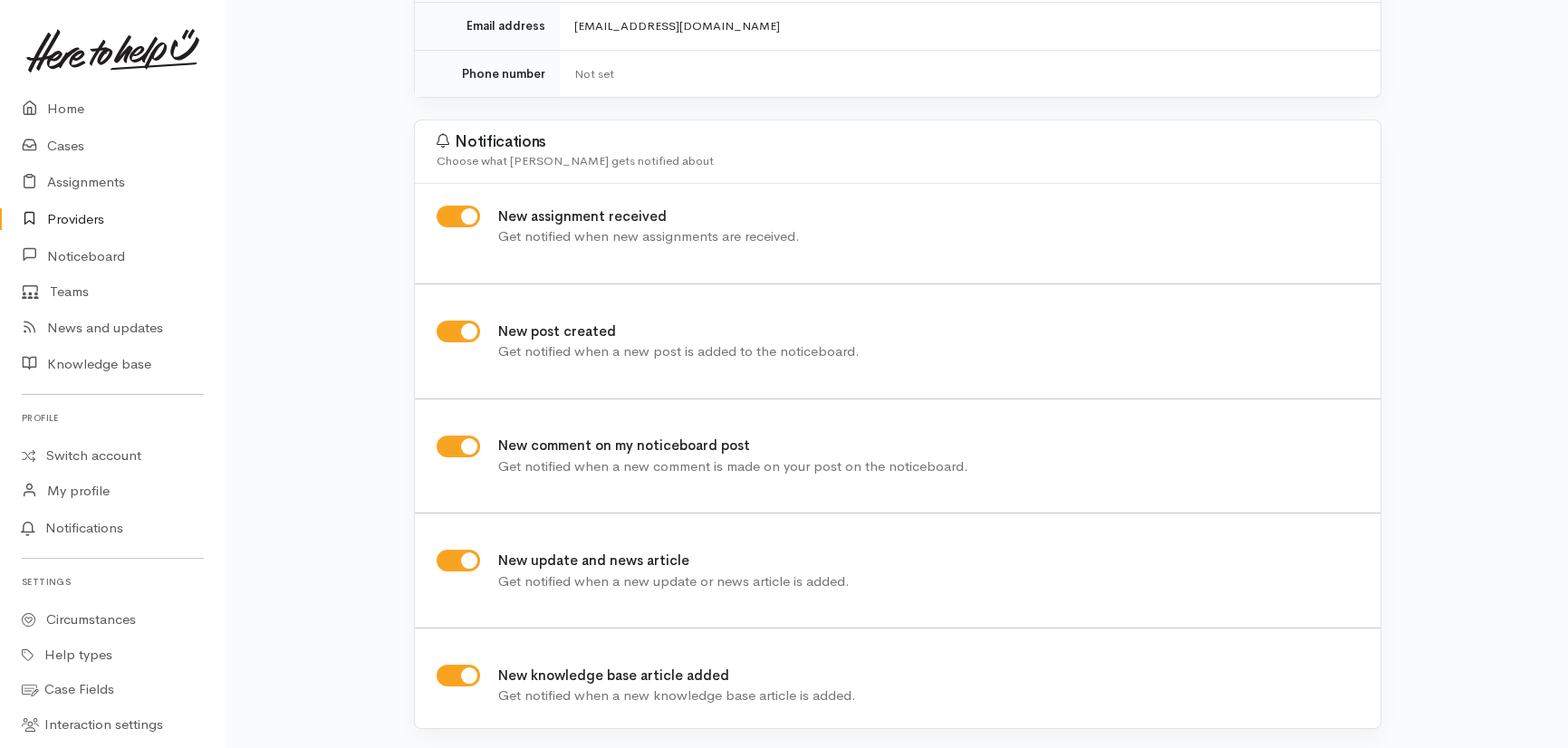
click at [1565, 537] on div "User details First name [PERSON_NAME] Last name [PERSON_NAME] Position Manager …" at bounding box center [897, 274] width 1342 height 955
